Goal: Check status: Check status

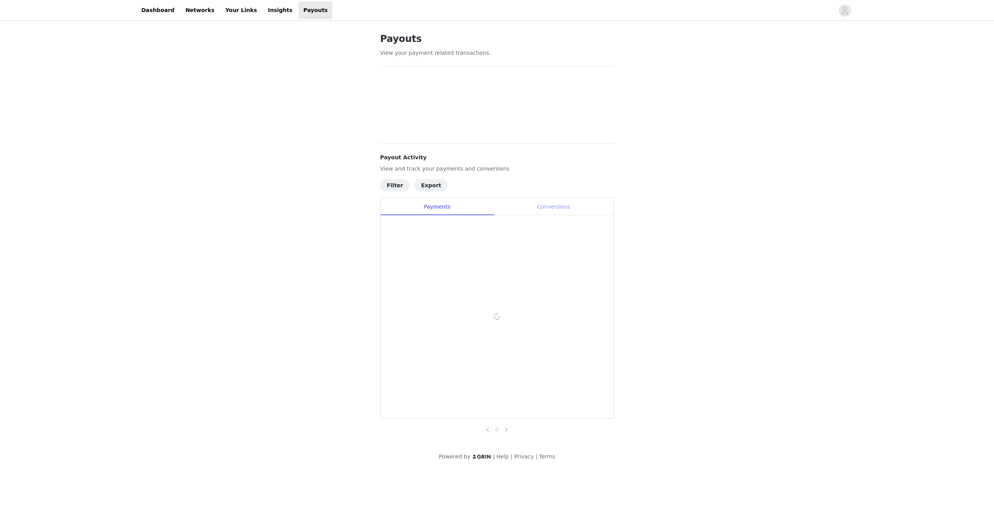
click at [534, 207] on div "Conversions" at bounding box center [553, 206] width 120 height 17
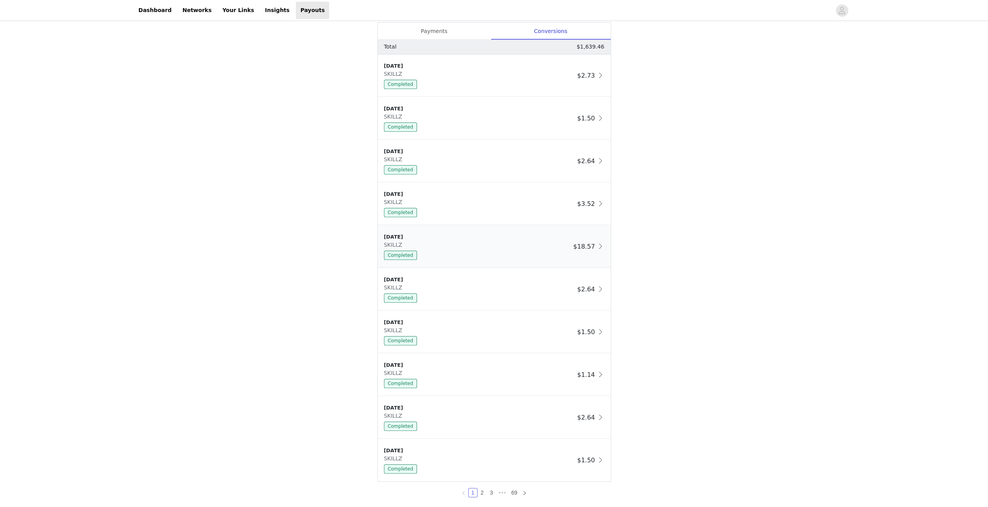
scroll to position [445, 0]
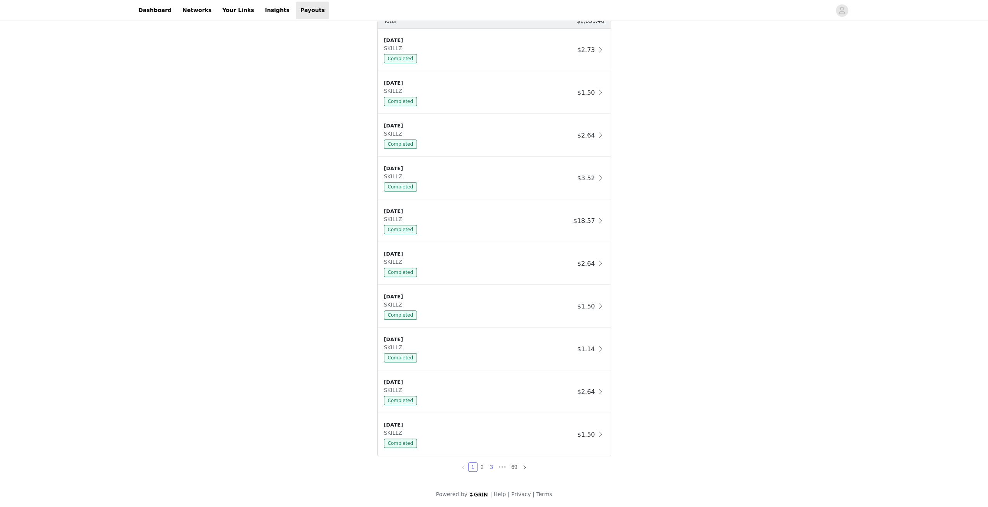
click at [492, 466] on link "3" at bounding box center [491, 466] width 9 height 9
click at [497, 467] on link "4" at bounding box center [496, 466] width 9 height 9
click at [501, 466] on link "5" at bounding box center [502, 466] width 9 height 9
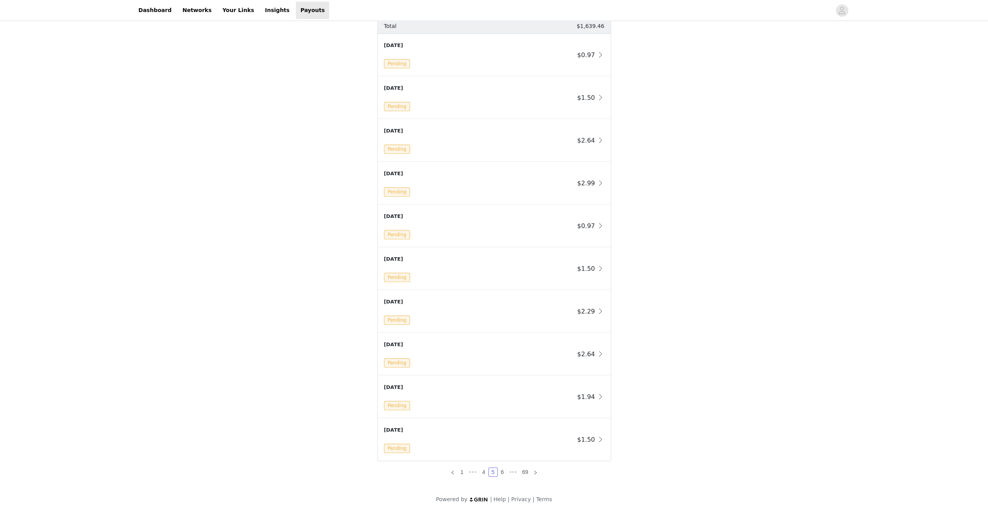
scroll to position [435, 0]
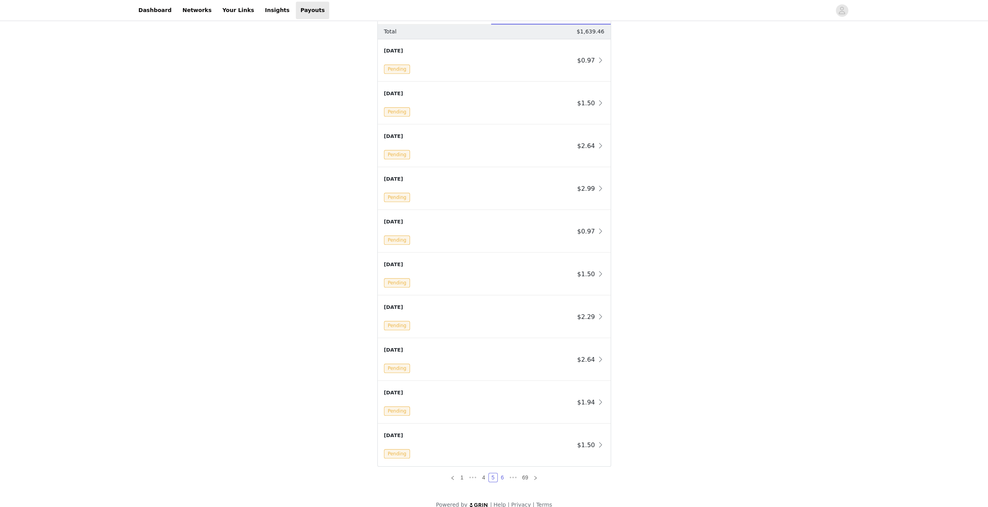
click at [502, 475] on link "6" at bounding box center [502, 477] width 9 height 9
click at [483, 476] on link "5" at bounding box center [483, 477] width 9 height 9
click at [484, 476] on link "4" at bounding box center [483, 477] width 9 height 9
click at [170, 299] on div "Payouts View your payment related transactions. Payout Activity View and track …" at bounding box center [494, 53] width 988 height 930
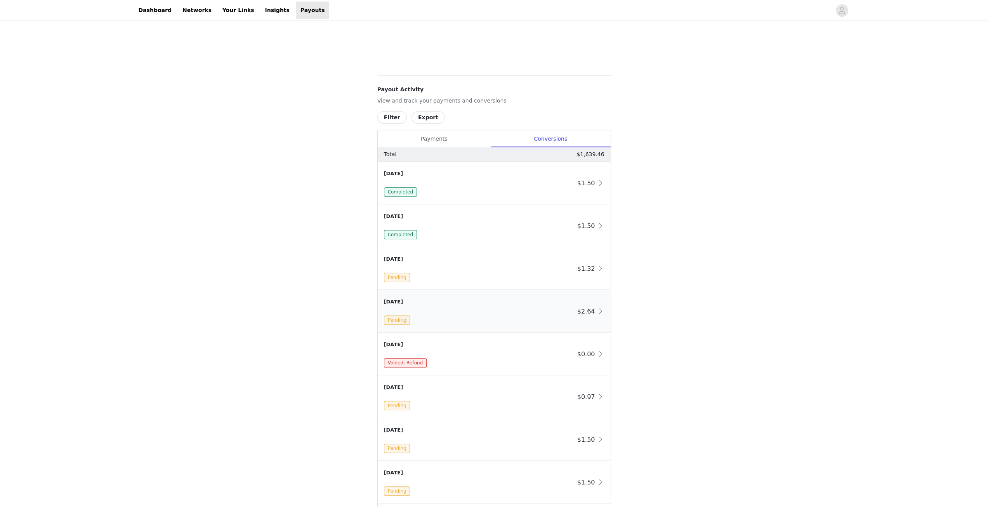
scroll to position [349, 0]
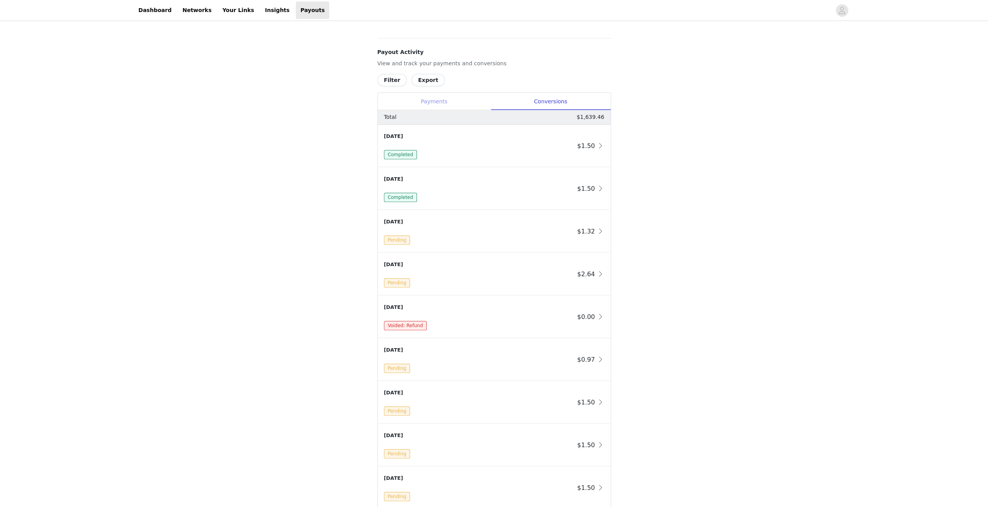
click at [440, 97] on div "Payments" at bounding box center [434, 101] width 113 height 17
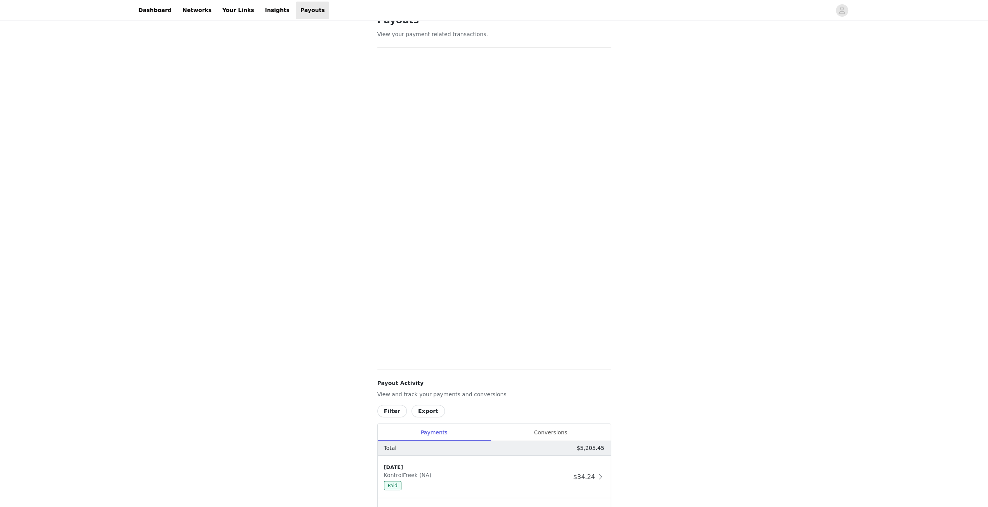
scroll to position [0, 0]
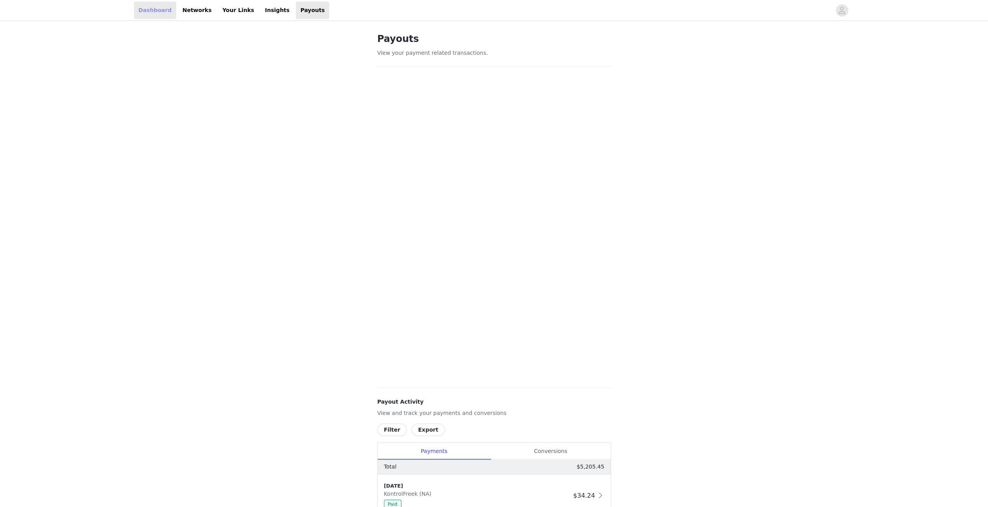
click at [136, 10] on link "Dashboard" at bounding box center [155, 10] width 42 height 17
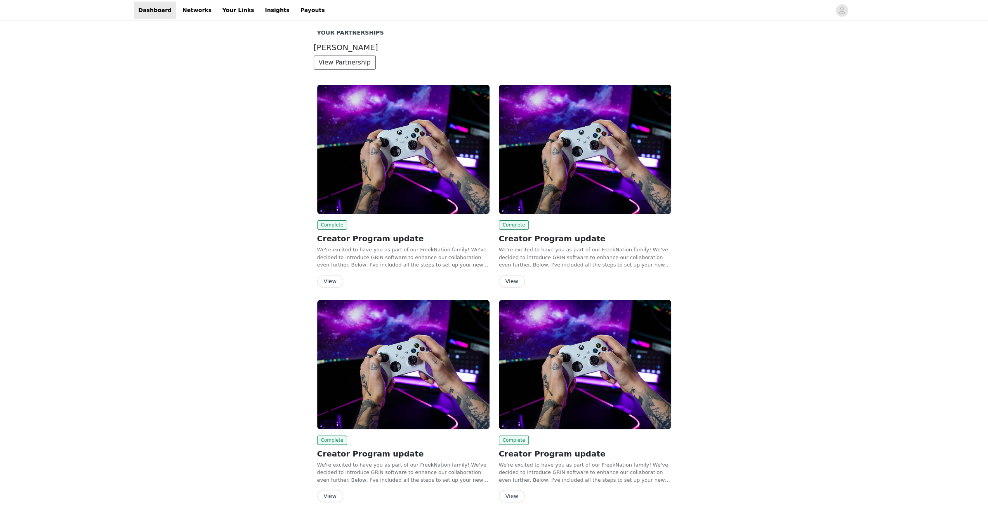
click at [345, 63] on button "View Partnership" at bounding box center [345, 63] width 62 height 14
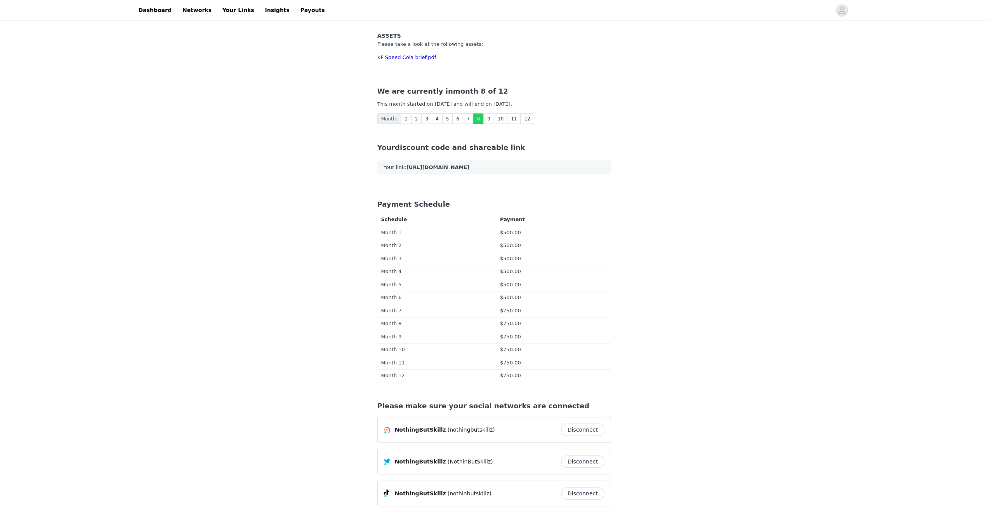
drag, startPoint x: 384, startPoint y: 309, endPoint x: 520, endPoint y: 312, distance: 135.9
click at [520, 312] on tr "Month 7 $750.00" at bounding box center [494, 310] width 234 height 13
click at [511, 312] on td "$750.00" at bounding box center [553, 310] width 115 height 13
click at [509, 324] on span "$750.00" at bounding box center [510, 323] width 21 height 6
